Goal: Information Seeking & Learning: Check status

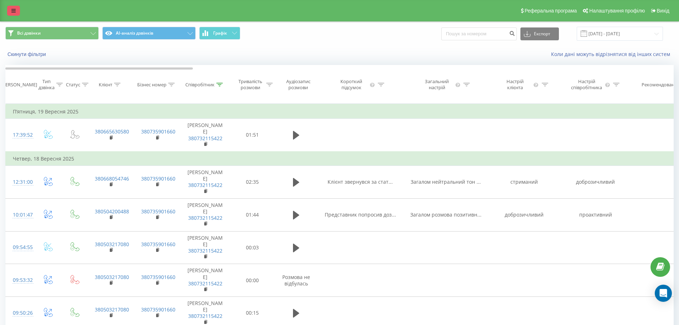
drag, startPoint x: 0, startPoint y: 0, endPoint x: 14, endPoint y: 10, distance: 17.4
click at [14, 10] on icon at bounding box center [13, 10] width 4 height 5
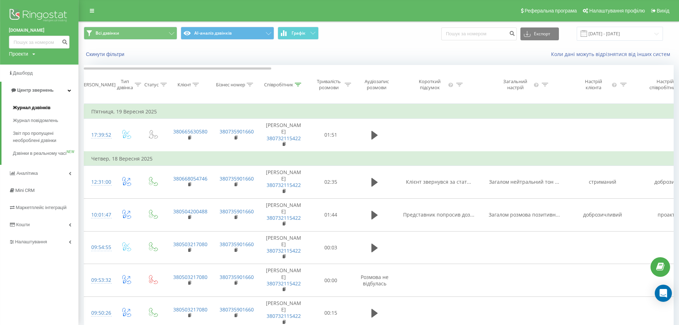
click at [19, 106] on span "Журнал дзвінків" at bounding box center [32, 107] width 38 height 7
click at [35, 108] on span "Журнал дзвінків" at bounding box center [32, 107] width 38 height 7
